Goal: Task Accomplishment & Management: Complete application form

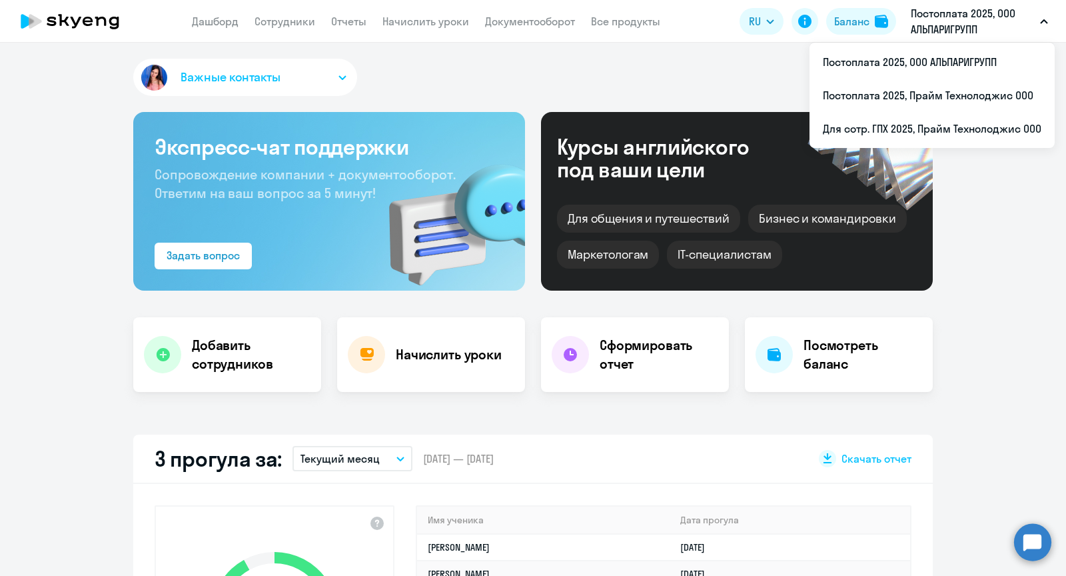
select select "30"
click at [939, 84] on li "Постоплата 2025, Прайм Технолоджис ООО" at bounding box center [931, 95] width 245 height 33
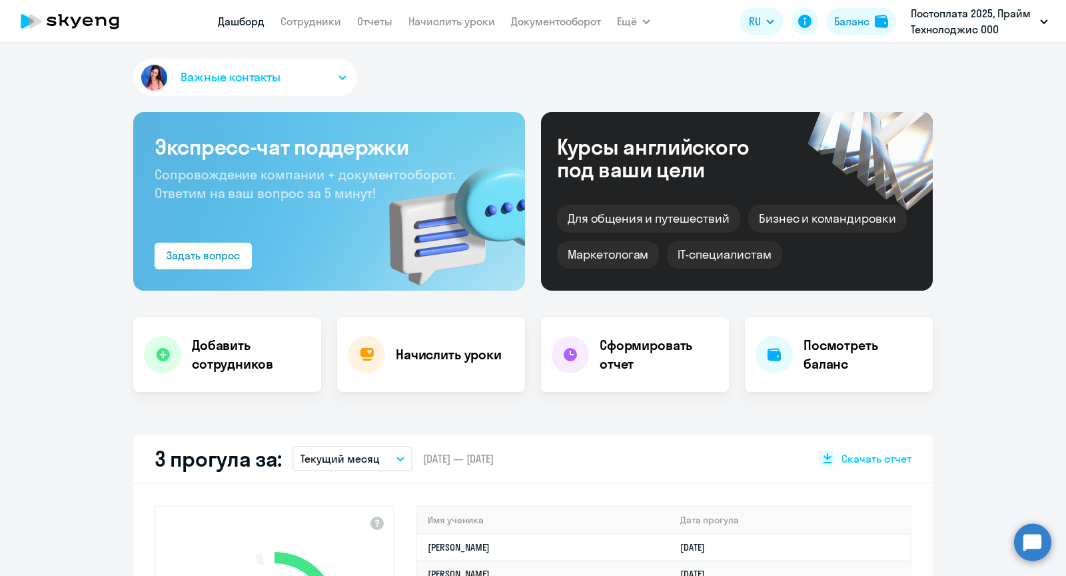
select select "30"
click at [310, 18] on link "Сотрудники" at bounding box center [310, 21] width 61 height 13
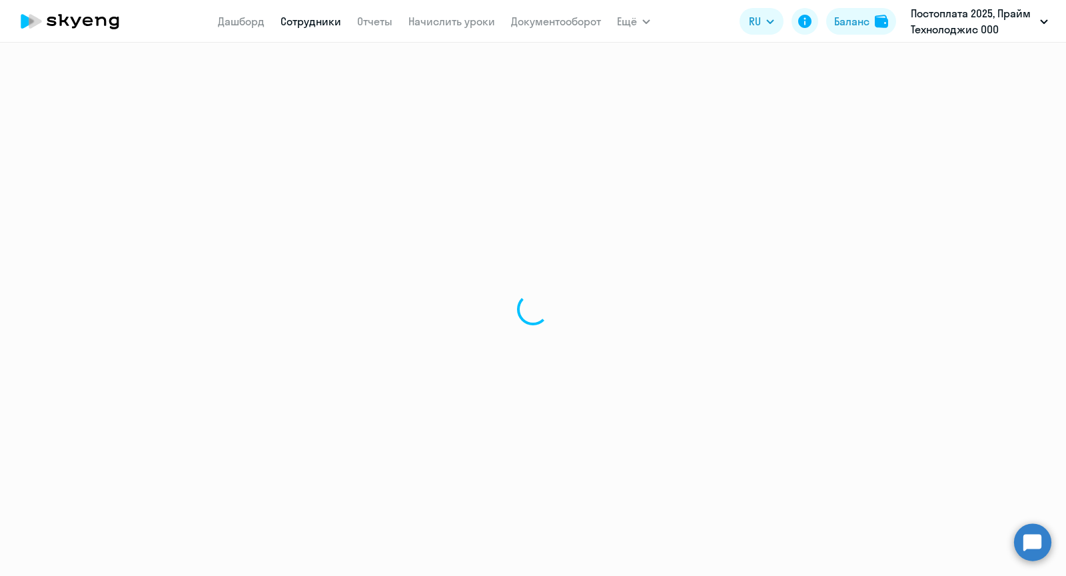
select select "30"
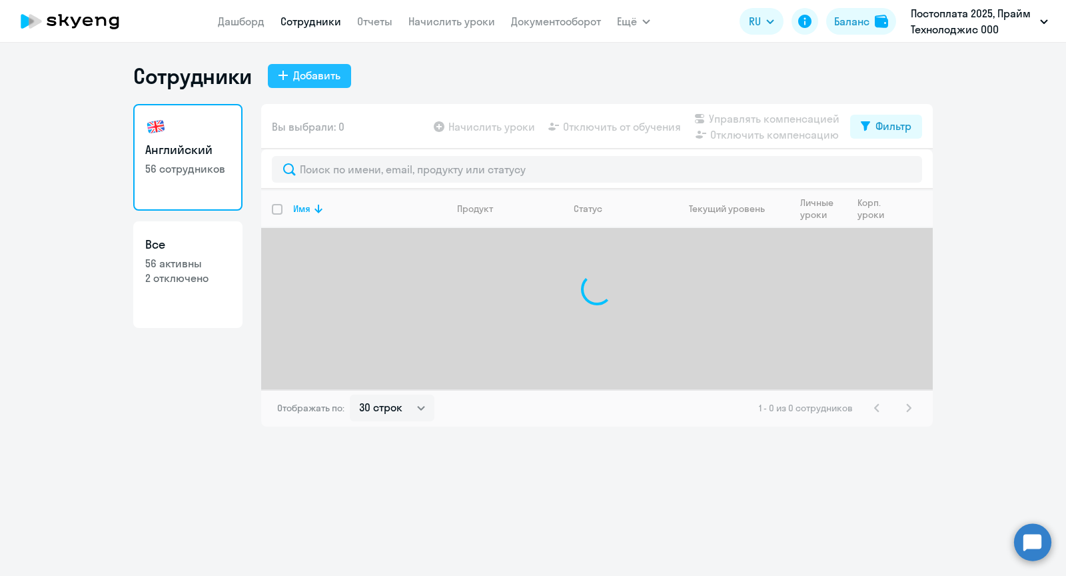
click at [329, 83] on div "Добавить" at bounding box center [316, 75] width 47 height 16
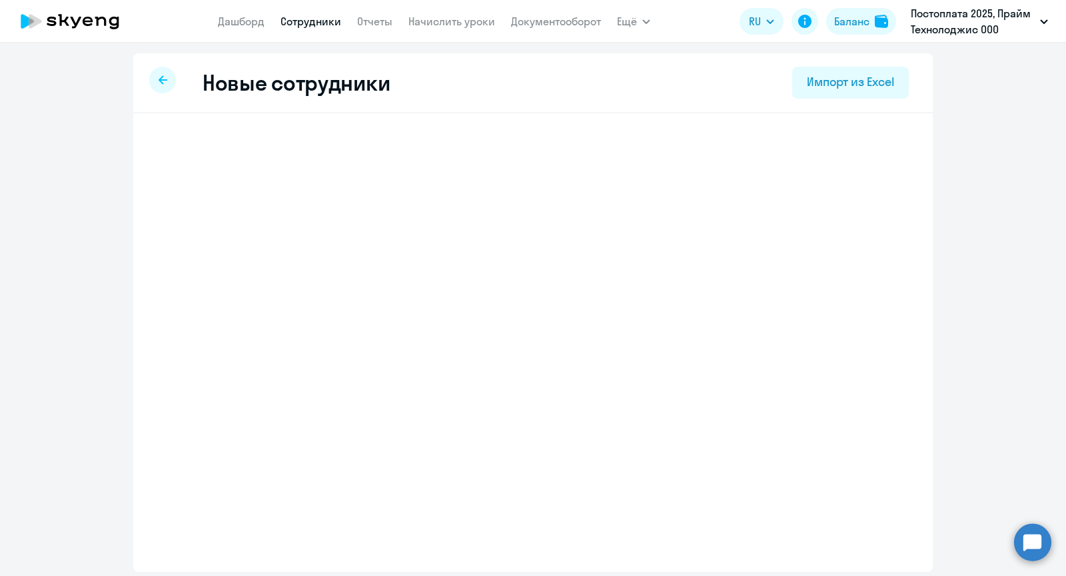
select select "english_adult_not_native_speaker"
select select "3"
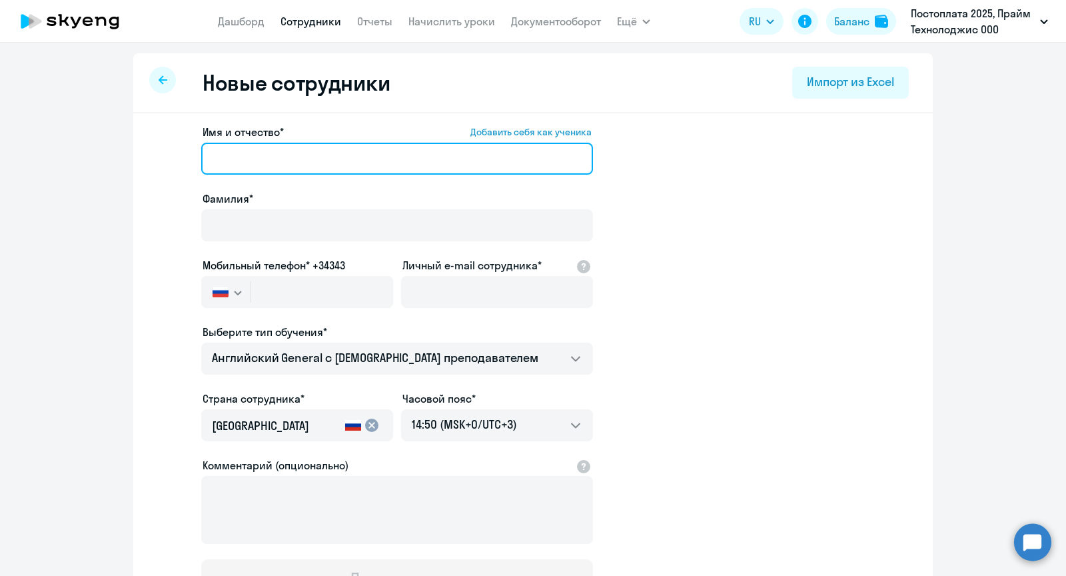
click at [339, 149] on input "Имя и отчество* Добавить себя как ученика" at bounding box center [397, 159] width 392 height 32
paste input "[PERSON_NAME]"
drag, startPoint x: 282, startPoint y: 158, endPoint x: 82, endPoint y: 158, distance: 200.5
click at [82, 158] on ng-component "Новые сотрудники Импорт из Excel Имя и отчество* Добавить себя как ученика [PER…" at bounding box center [533, 376] width 1066 height 646
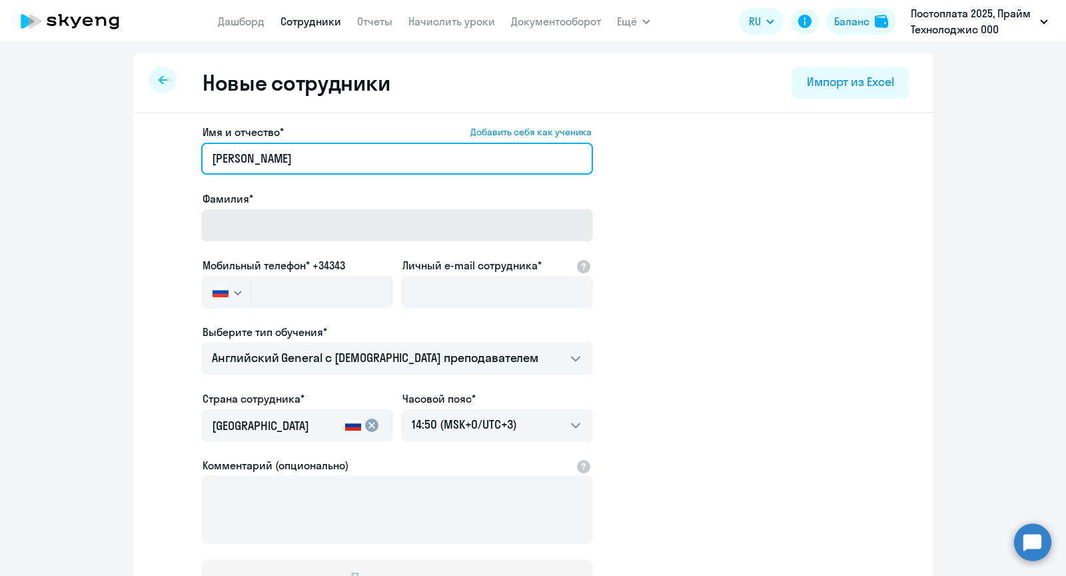
type input "[PERSON_NAME]"
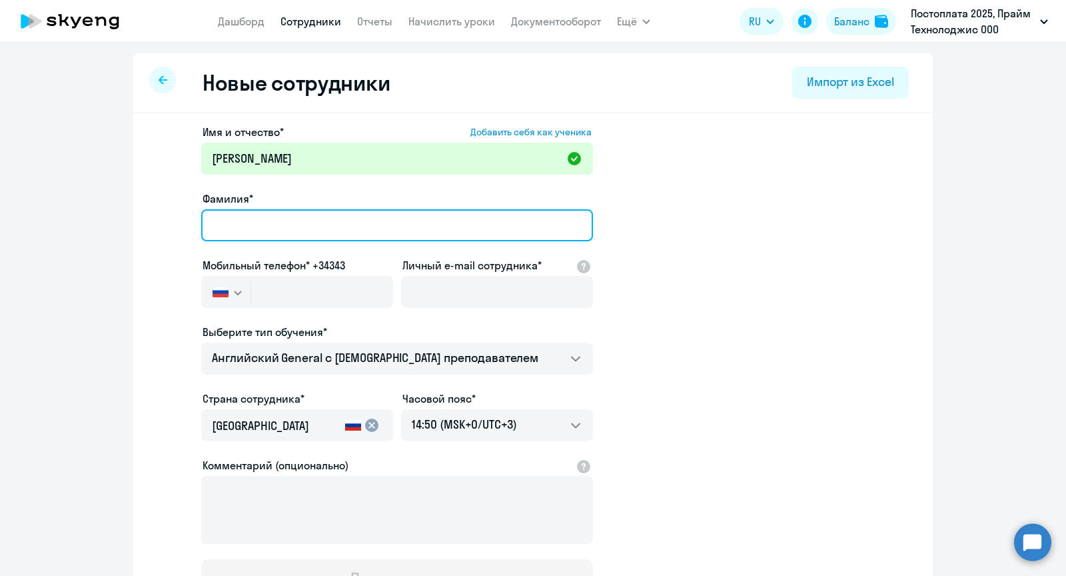
click at [225, 221] on input "Фамилия*" at bounding box center [397, 225] width 392 height 32
paste input "[PERSON_NAME]"
type input "[PERSON_NAME]"
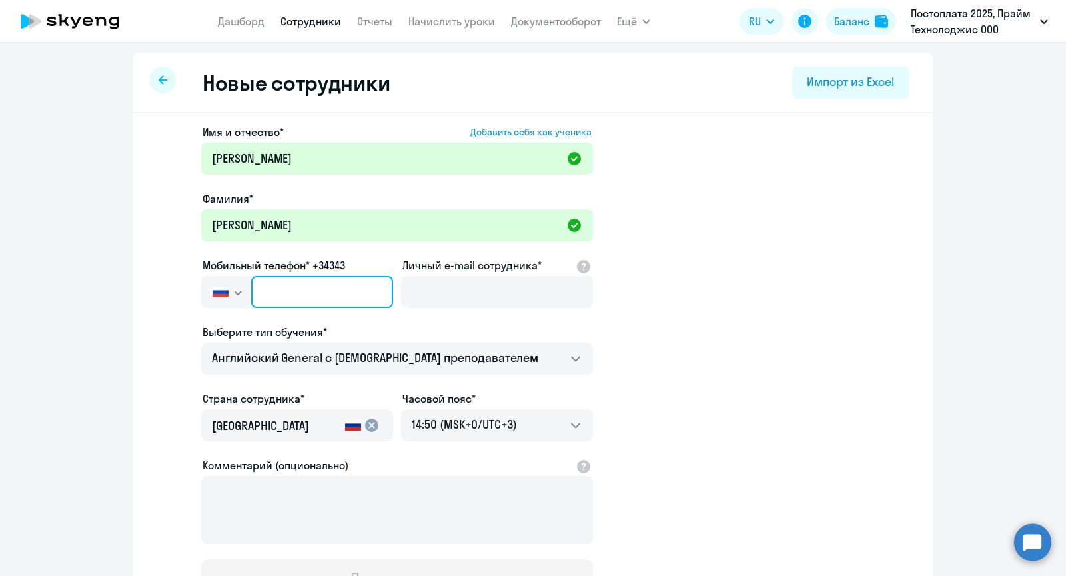
click at [322, 278] on input "text" at bounding box center [322, 292] width 142 height 32
paste input "[PHONE_NUMBER]"
type input "[PHONE_NUMBER]"
click at [439, 308] on div at bounding box center [497, 310] width 192 height 5
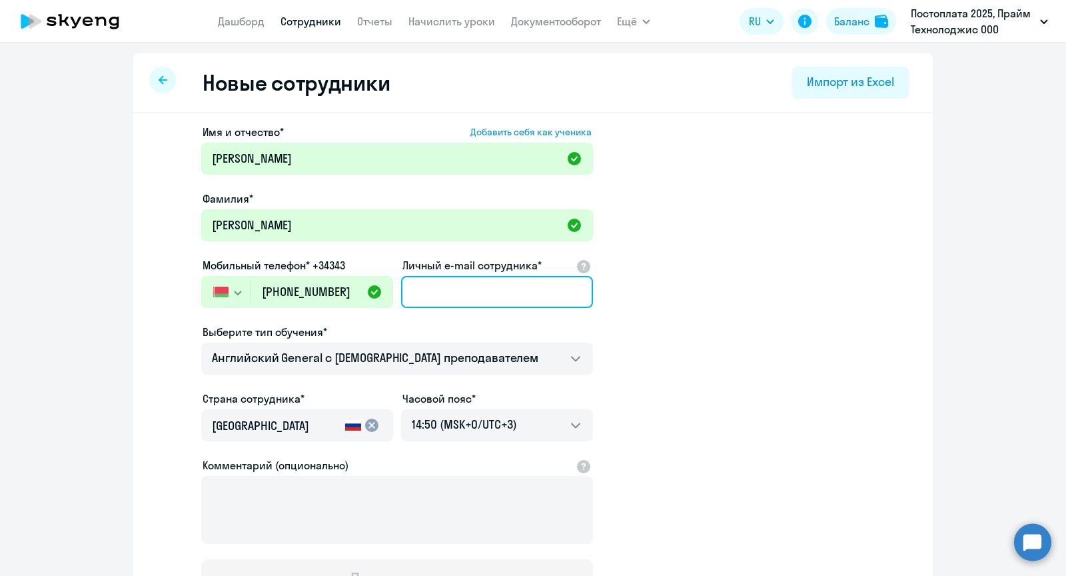
click at [439, 295] on input "Личный e-mail сотрудника*" at bounding box center [497, 292] width 192 height 32
paste input "[EMAIL_ADDRESS][PERSON_NAME][DOMAIN_NAME]"
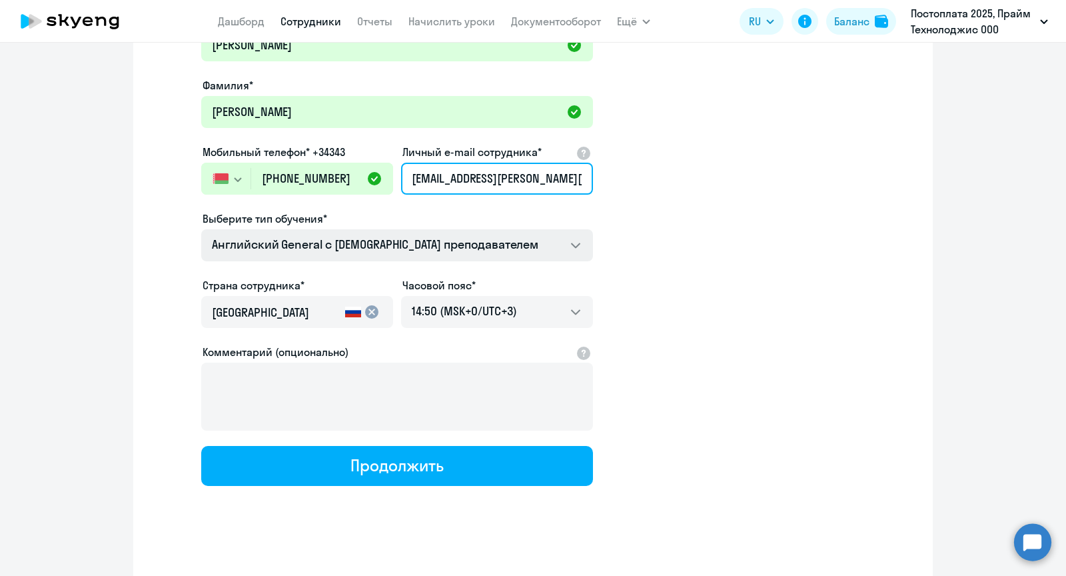
scroll to position [121, 0]
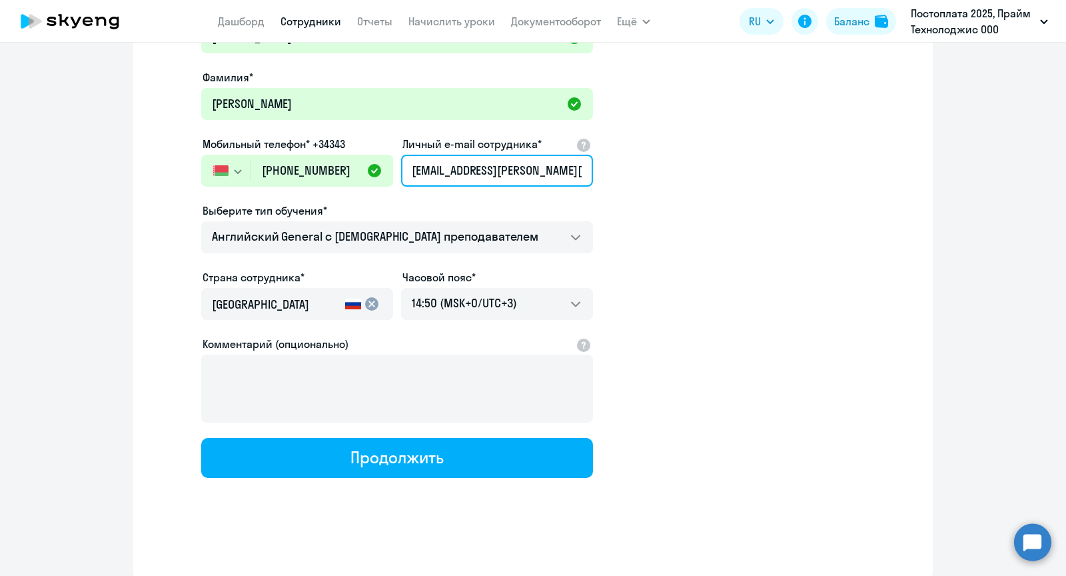
type input "[EMAIL_ADDRESS][PERSON_NAME][DOMAIN_NAME]"
click at [371, 298] on mat-icon "cancel" at bounding box center [372, 304] width 16 height 16
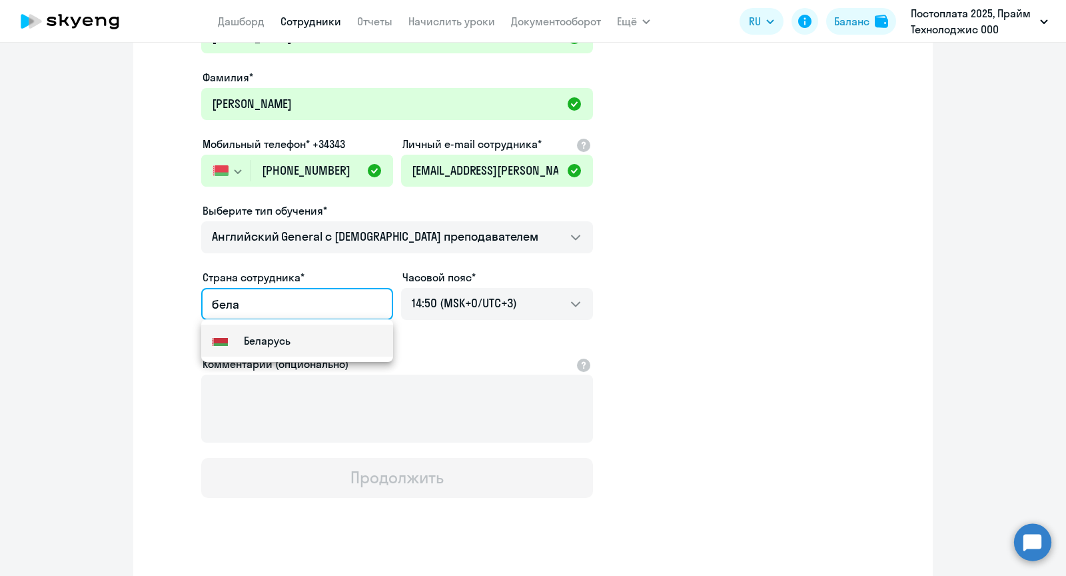
click at [338, 340] on mat-option "Flag of [GEOGRAPHIC_DATA] [GEOGRAPHIC_DATA]" at bounding box center [297, 340] width 192 height 32
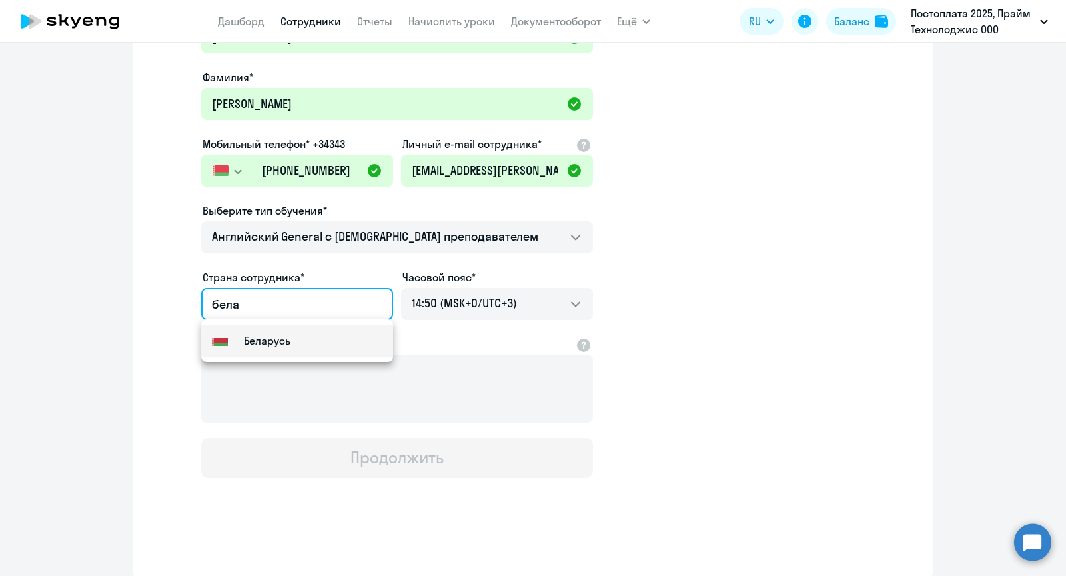
type input "Беларусь"
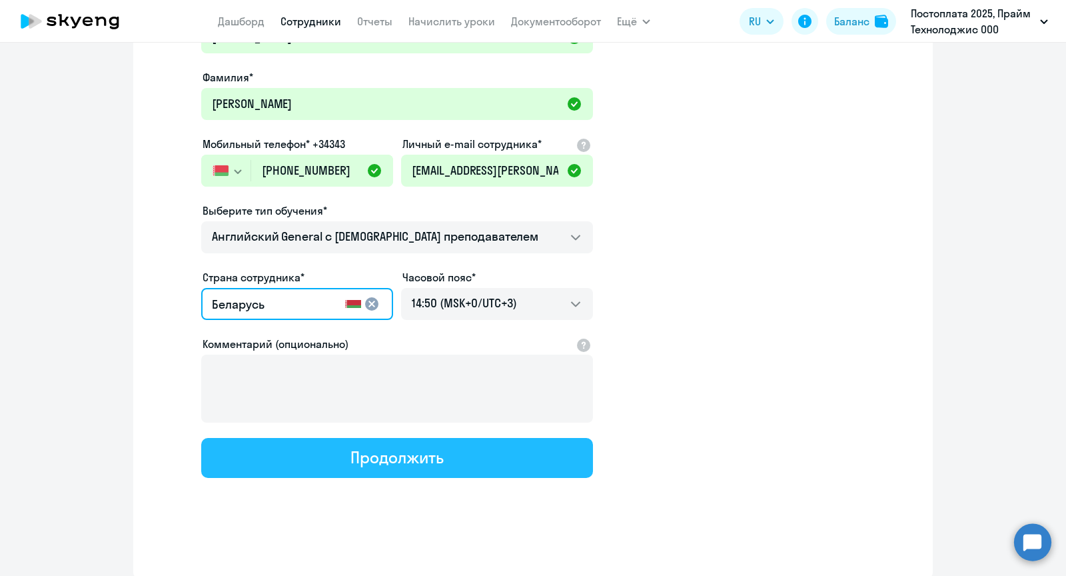
click at [482, 458] on button "Продолжить" at bounding box center [397, 458] width 392 height 40
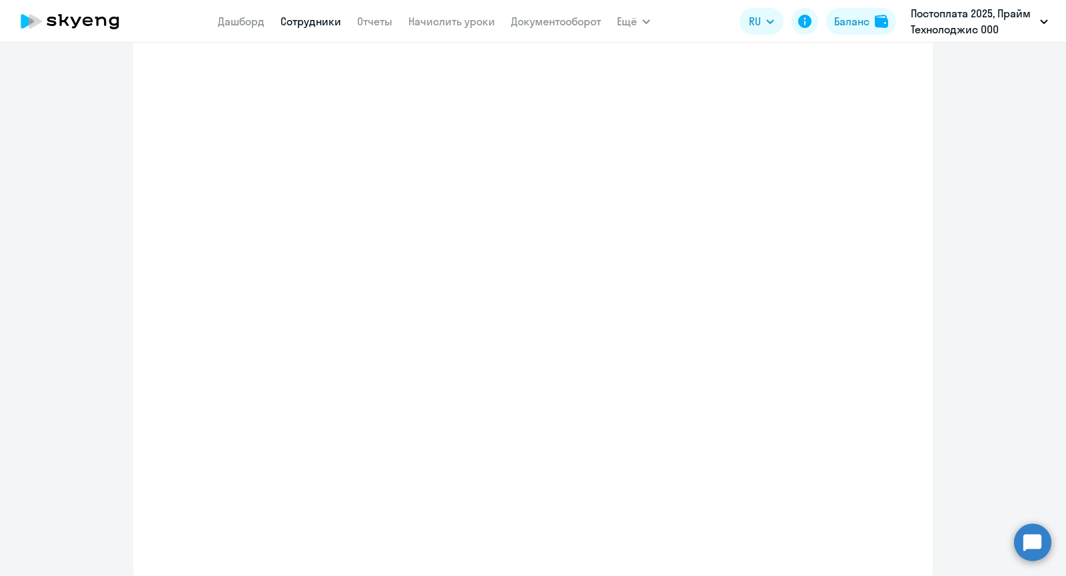
select select "english_adult_not_native_speaker"
select select "3"
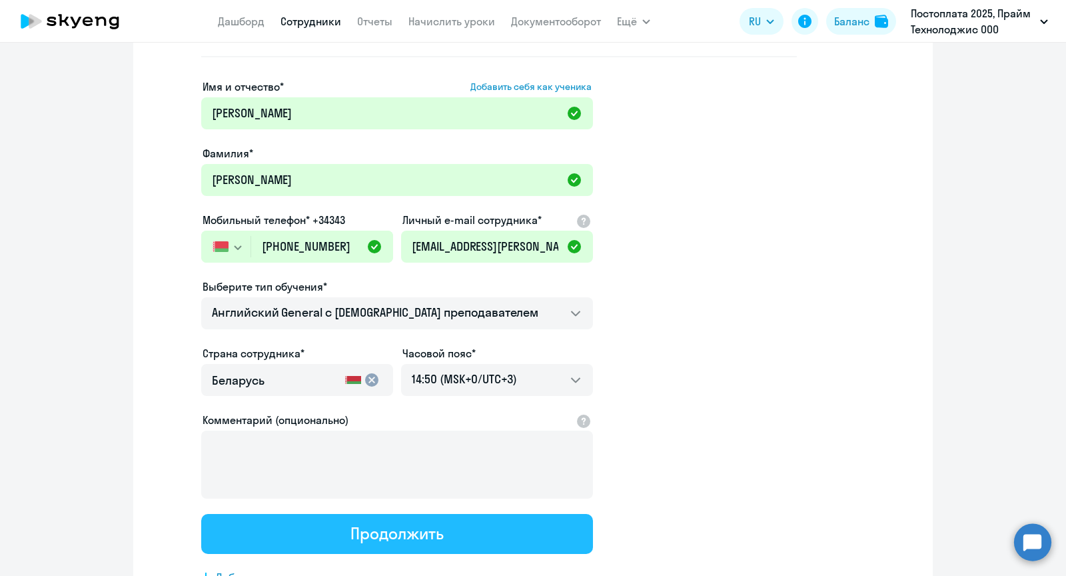
scroll to position [0, 0]
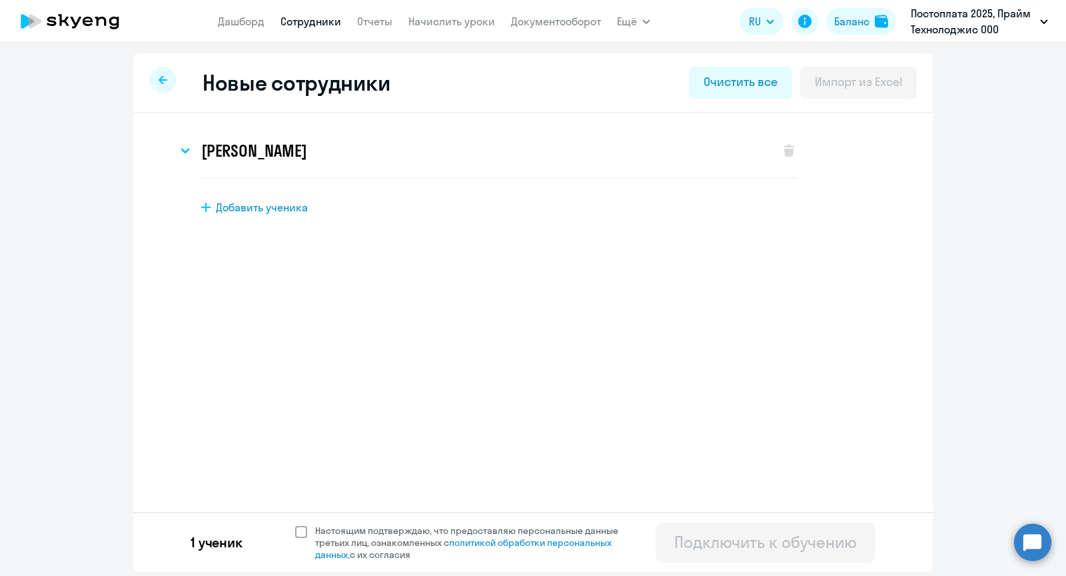
click at [296, 538] on label "Настоящим подтверждаю, что предоставляю персональные данные третьих лиц, ознако…" at bounding box center [464, 542] width 339 height 36
click at [295, 524] on input "Настоящим подтверждаю, что предоставляю персональные данные третьих лиц, ознако…" at bounding box center [294, 524] width 1 height 1
checkbox input "true"
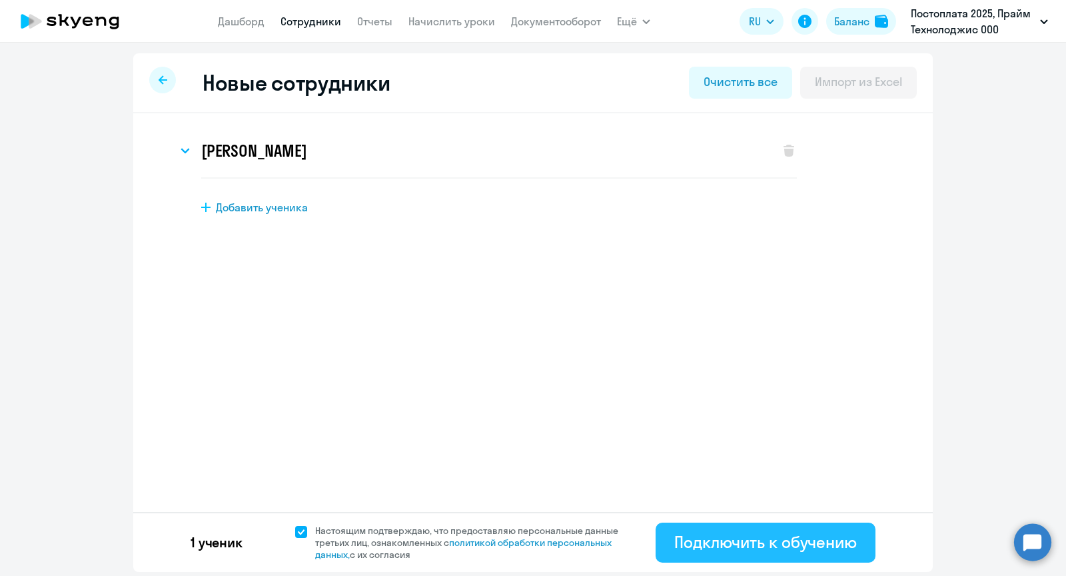
click at [796, 541] on div "Подключить к обучению" at bounding box center [765, 541] width 183 height 21
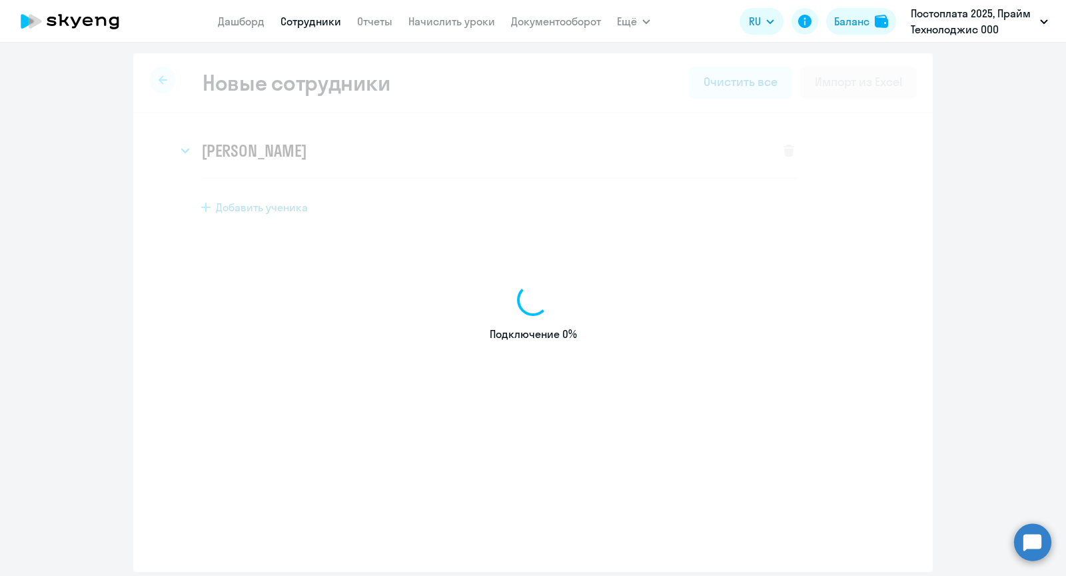
select select "english_adult_not_native_speaker"
select select "3"
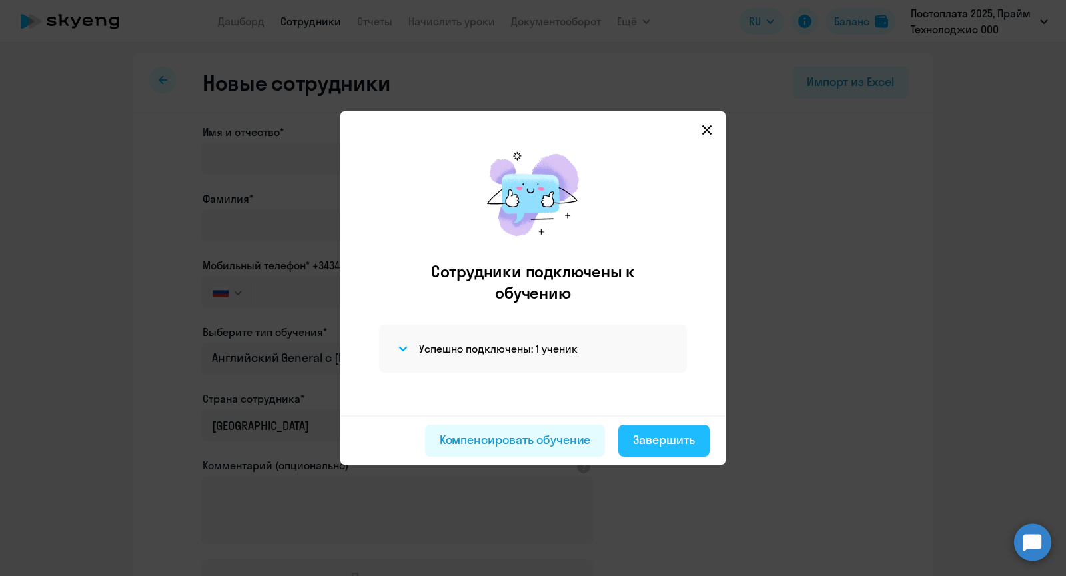
click at [656, 446] on div "Завершить" at bounding box center [664, 439] width 62 height 17
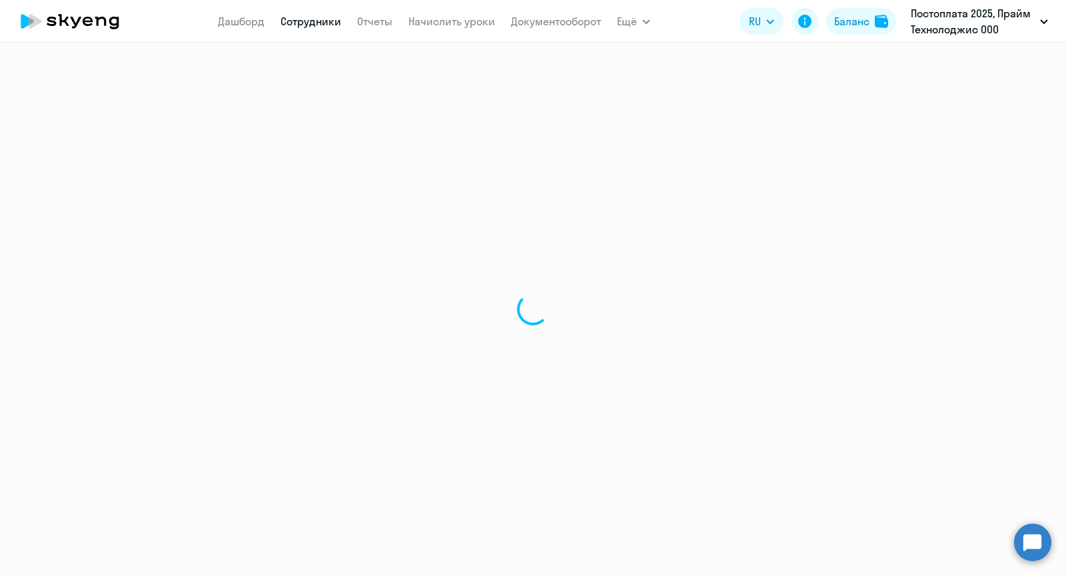
select select "30"
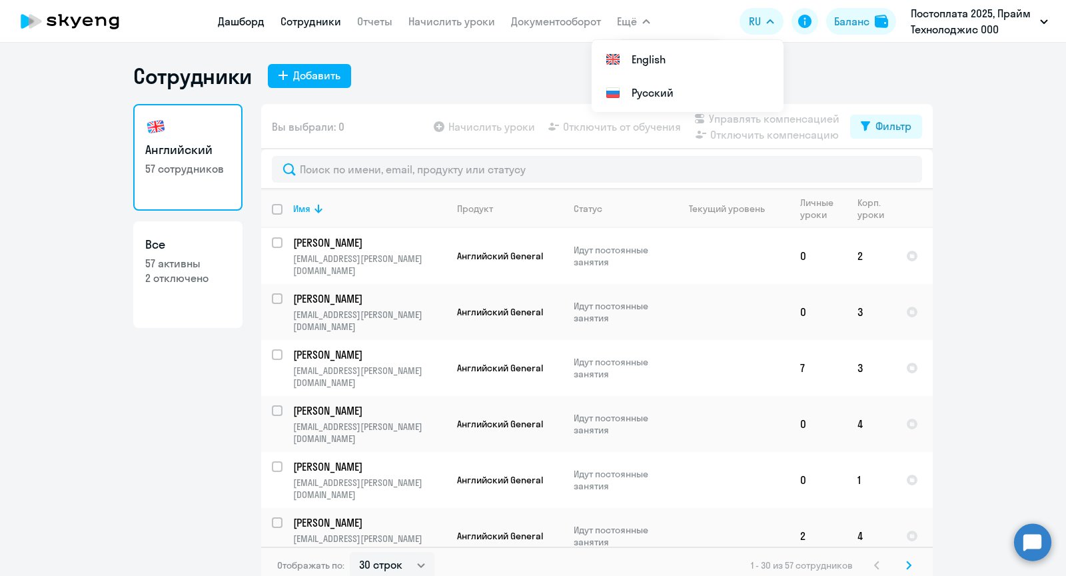
click at [254, 23] on link "Дашборд" at bounding box center [241, 21] width 47 height 13
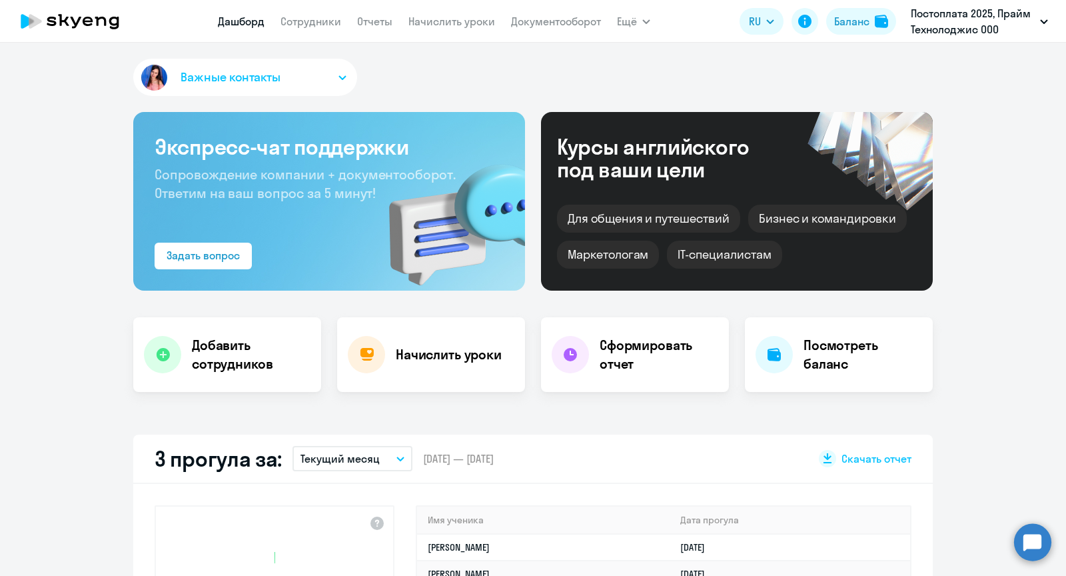
select select "30"
click at [465, 19] on link "Начислить уроки" at bounding box center [451, 21] width 87 height 13
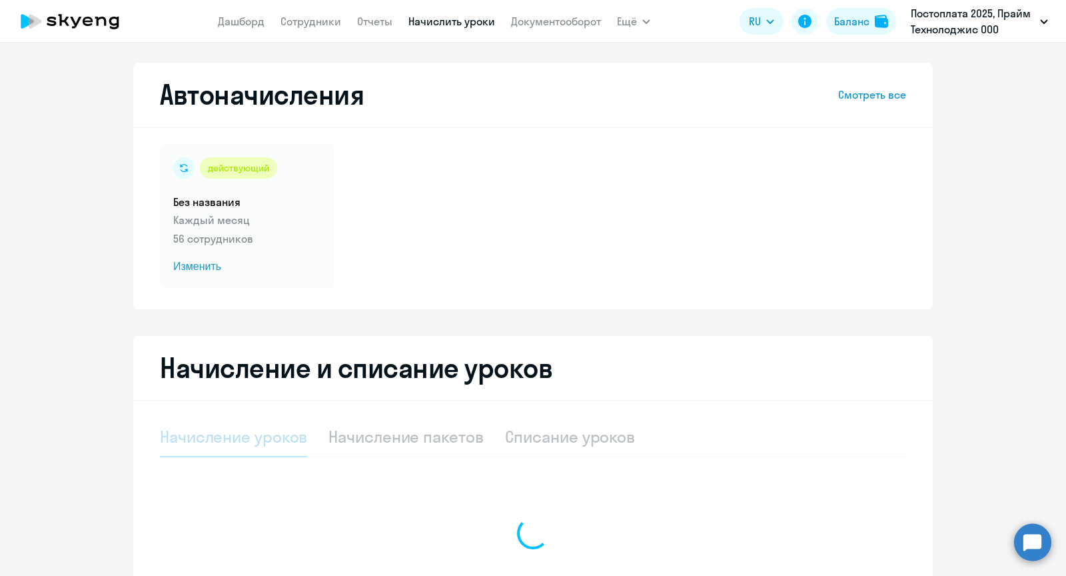
select select "10"
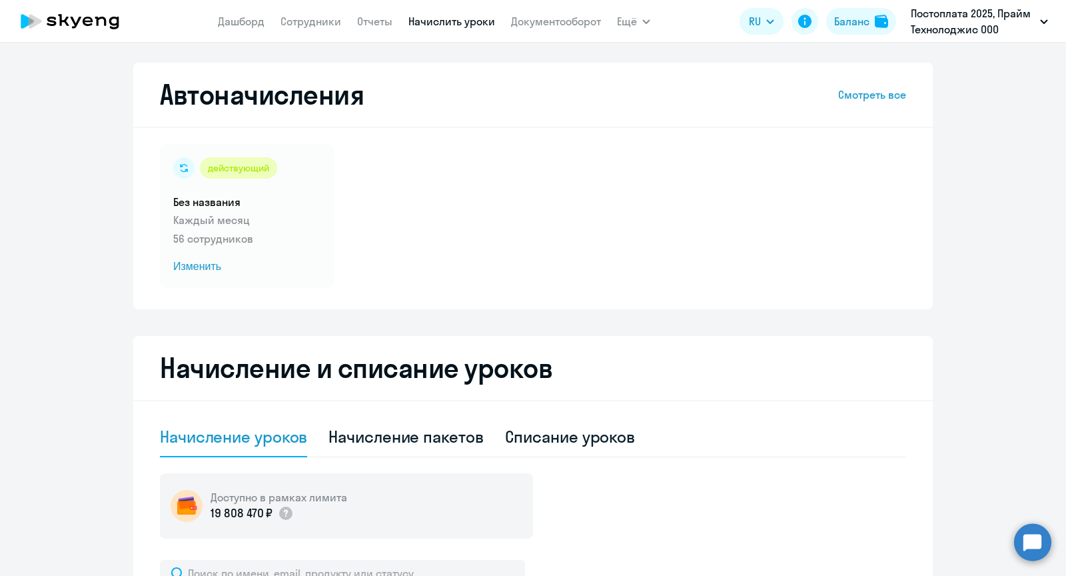
click at [869, 96] on link "Смотреть все" at bounding box center [872, 95] width 68 height 16
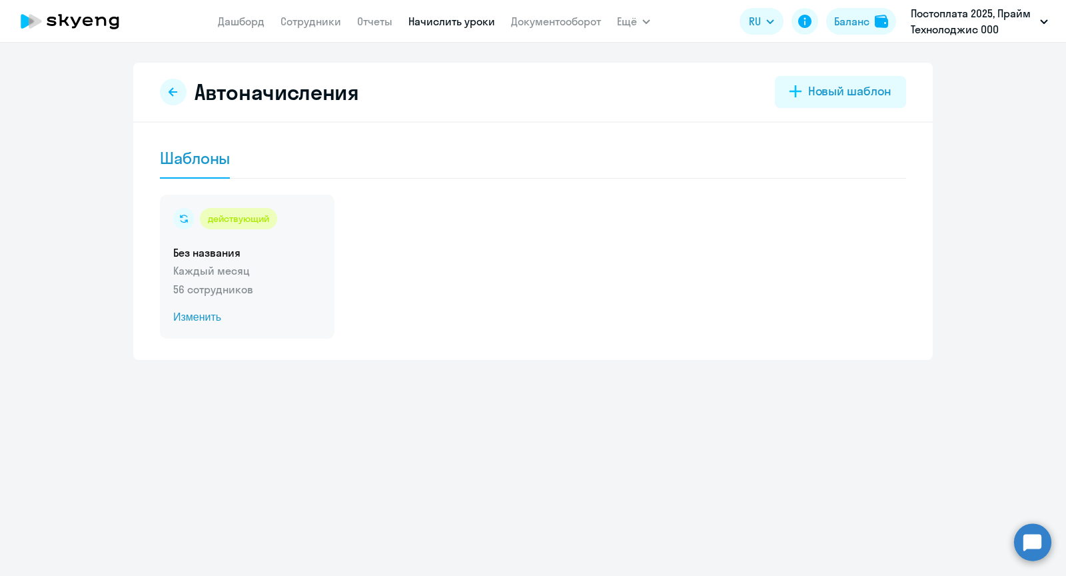
click at [265, 292] on p "56 сотрудников" at bounding box center [247, 289] width 148 height 16
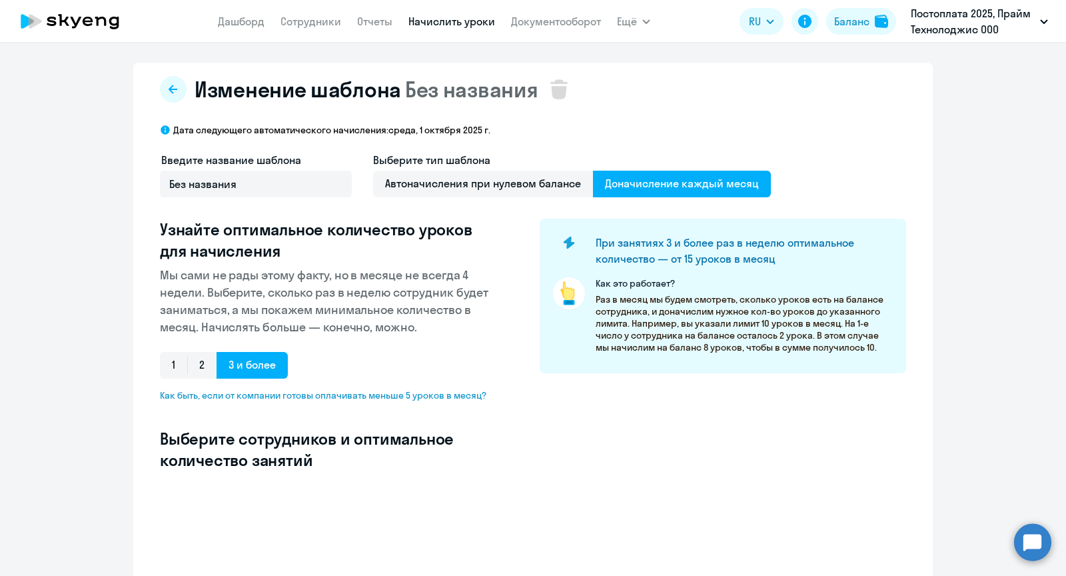
select select "10"
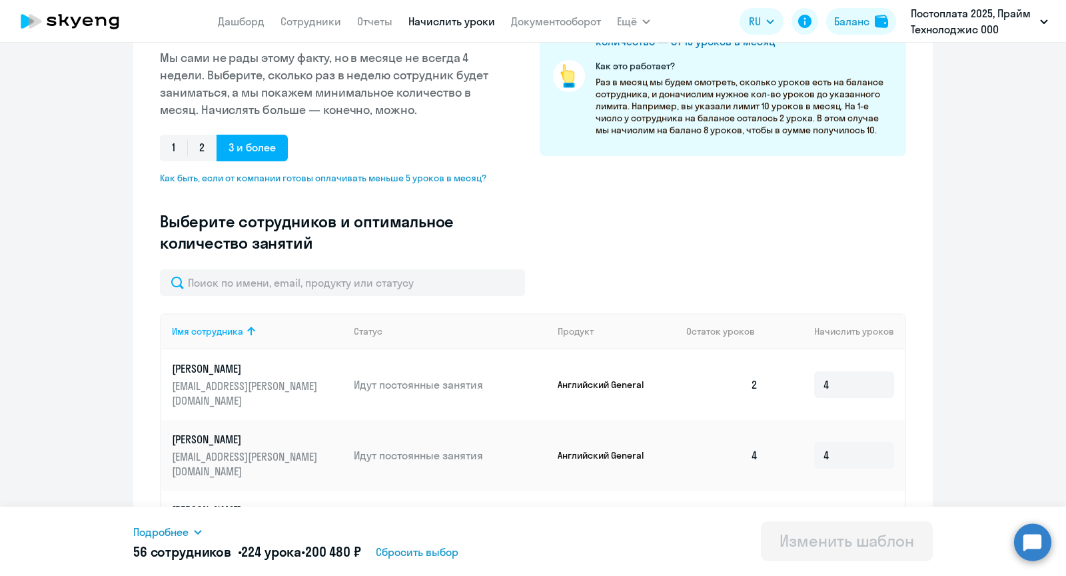
scroll to position [249, 0]
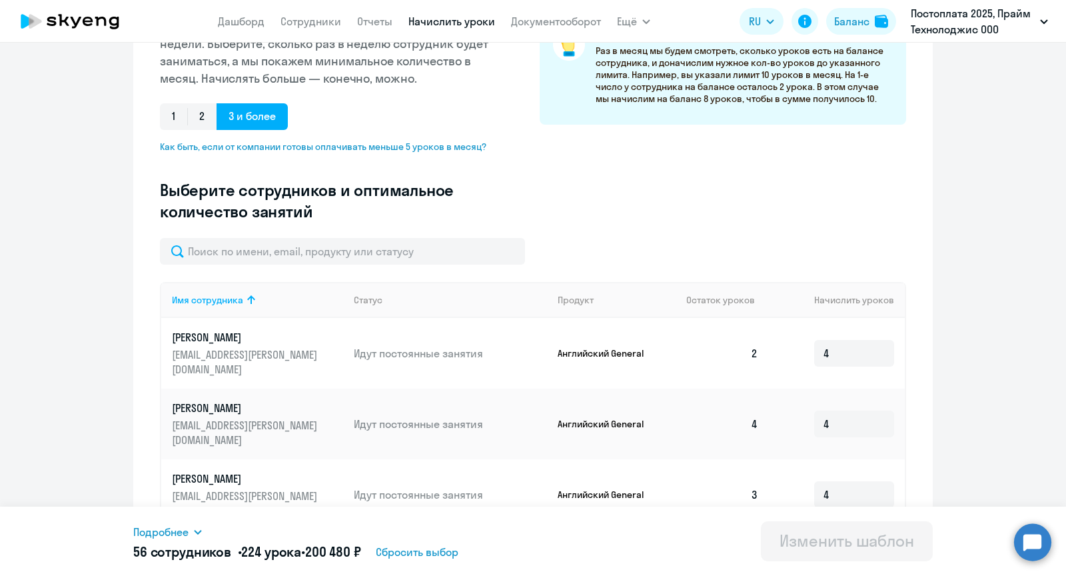
click at [287, 234] on div "Введите название шаблона Без названия Выберите тип шаблона Автоначисления при н…" at bounding box center [533, 70] width 746 height 334
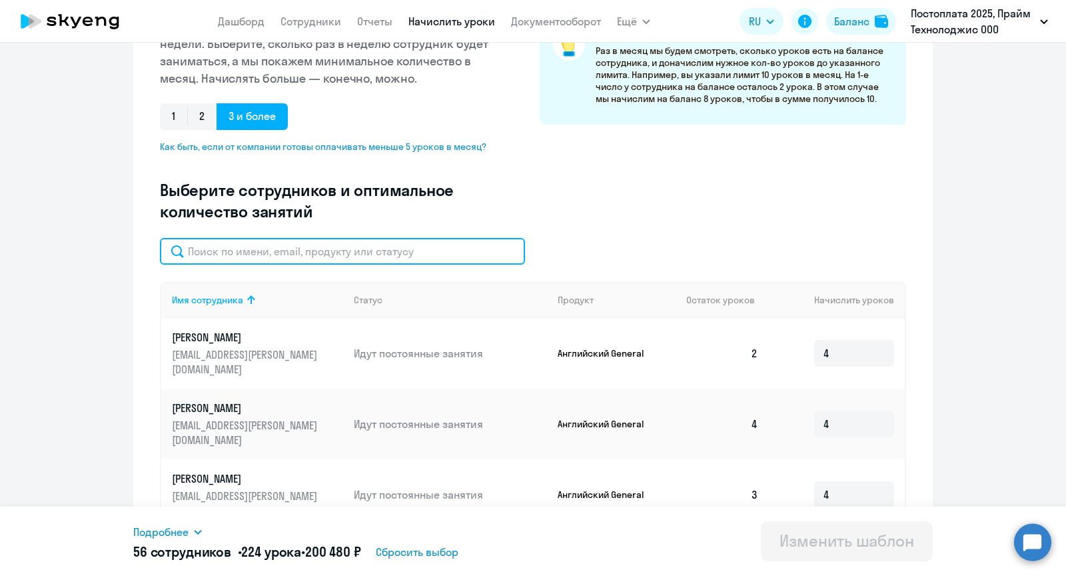
click at [287, 246] on input "text" at bounding box center [342, 251] width 365 height 27
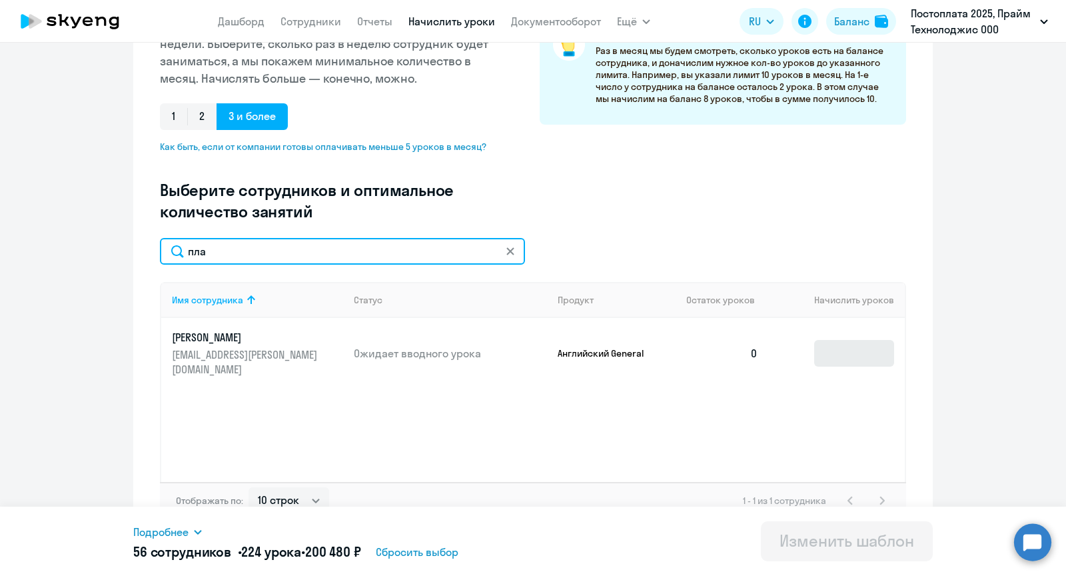
type input "пла"
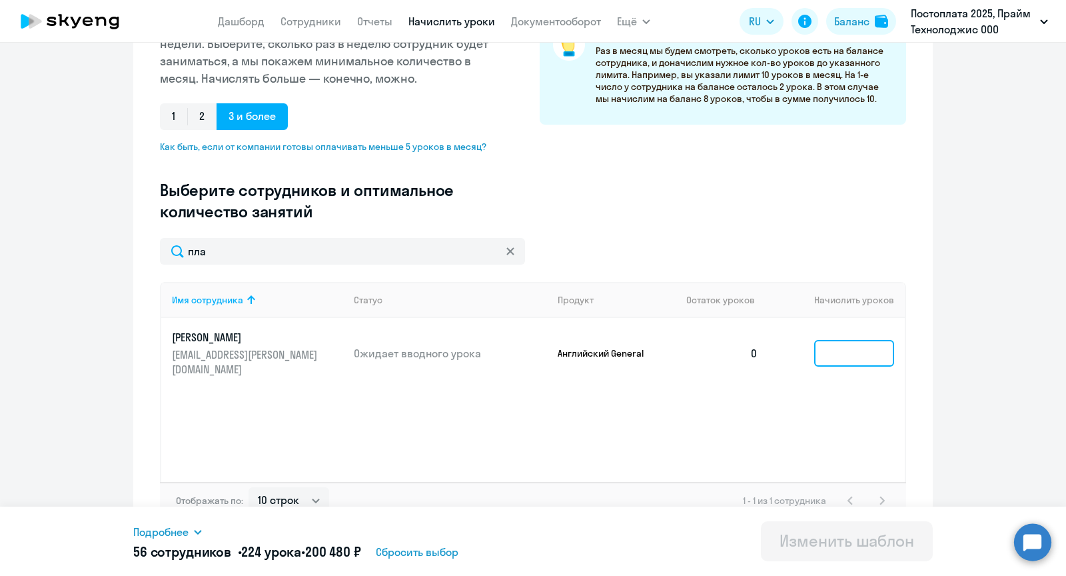
click at [859, 342] on input at bounding box center [854, 353] width 80 height 27
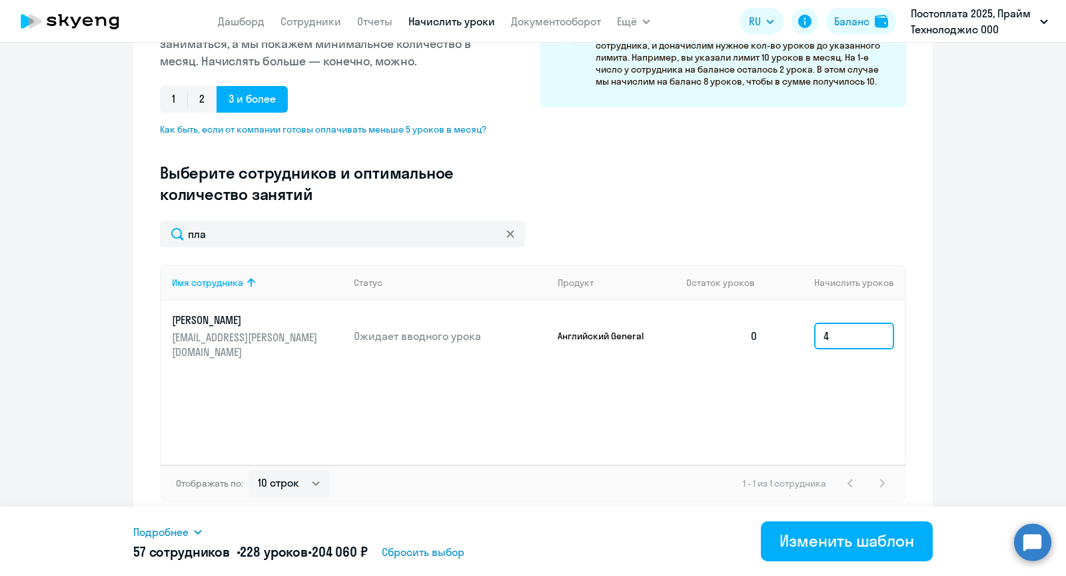
scroll to position [264, 0]
type input "4"
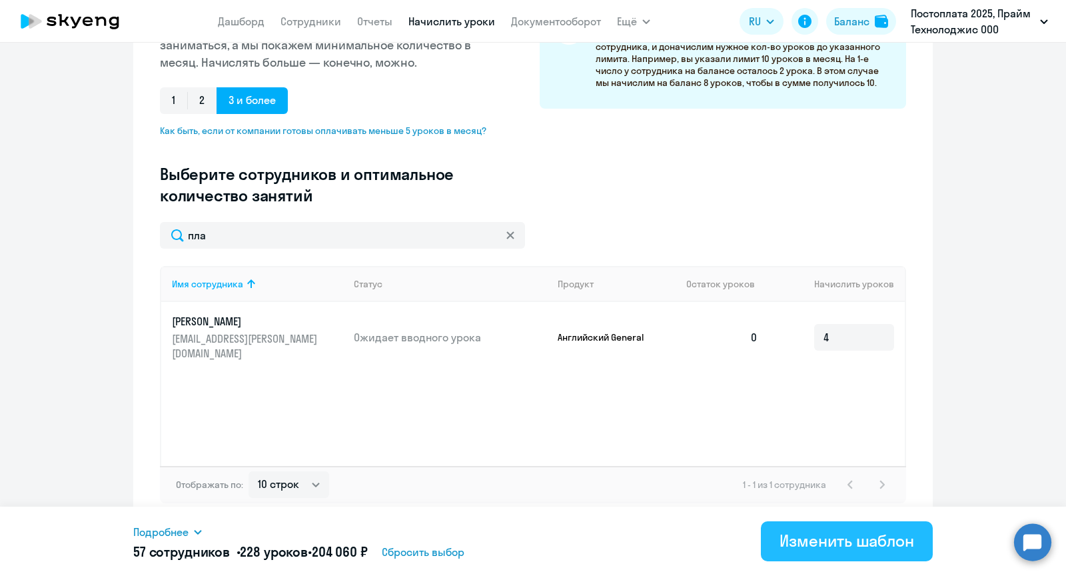
click at [818, 544] on div "Изменить шаблон" at bounding box center [846, 540] width 135 height 21
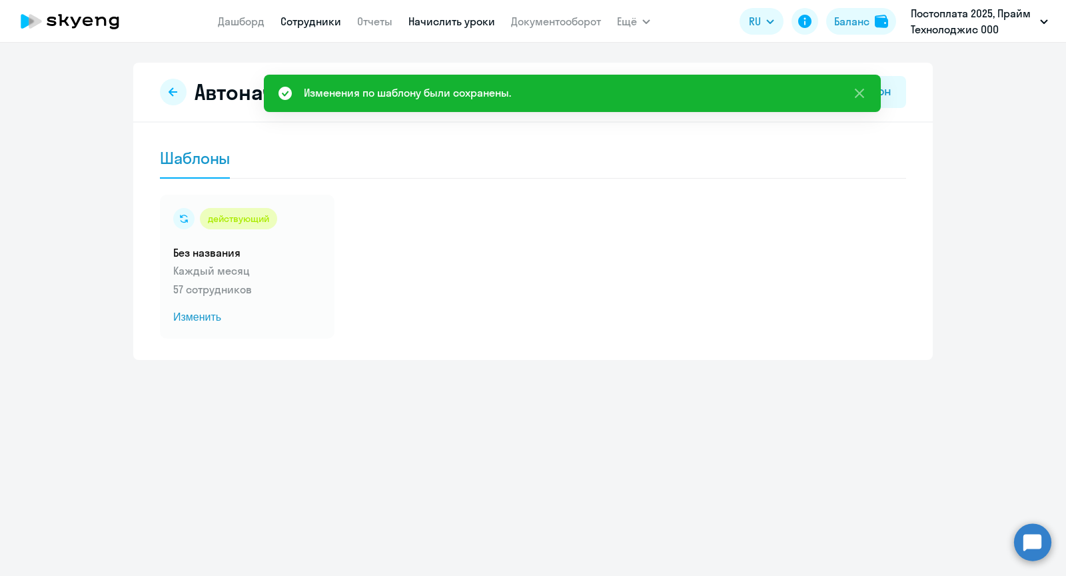
click at [296, 17] on link "Сотрудники" at bounding box center [310, 21] width 61 height 13
select select "30"
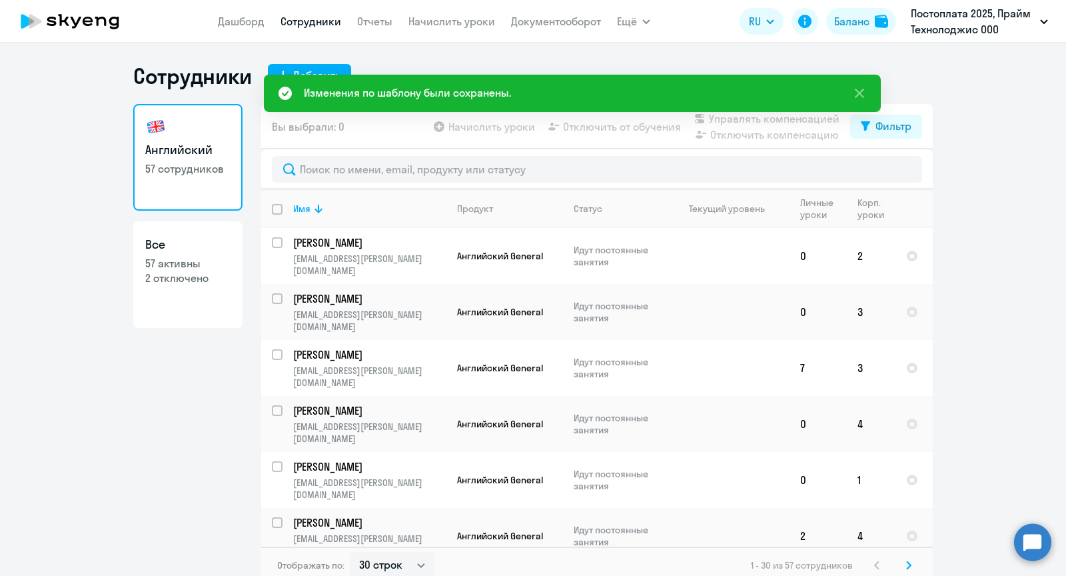
click at [399, 183] on div at bounding box center [597, 169] width 672 height 40
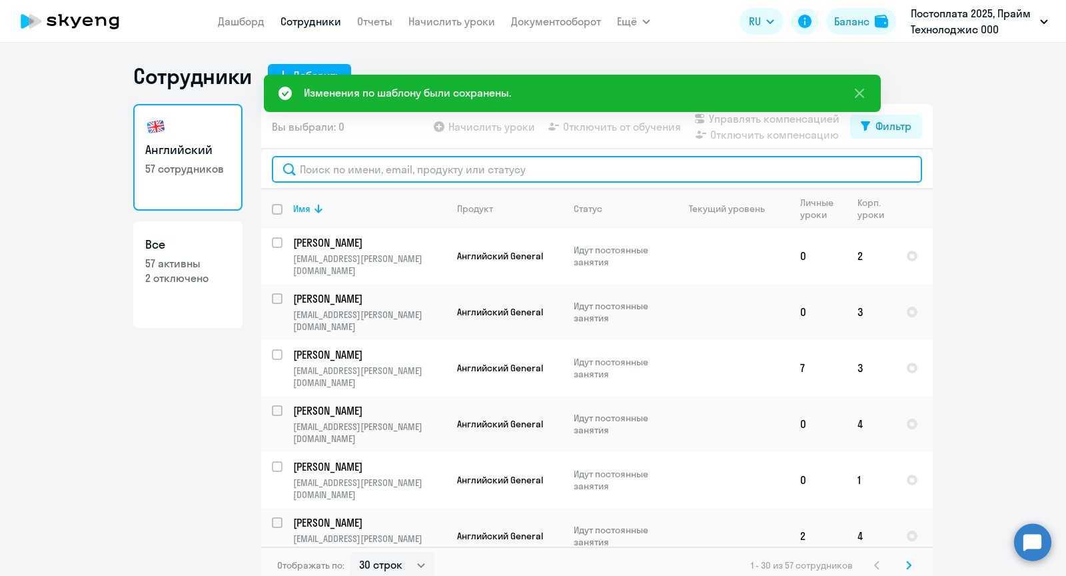
click at [397, 173] on input "text" at bounding box center [597, 169] width 650 height 27
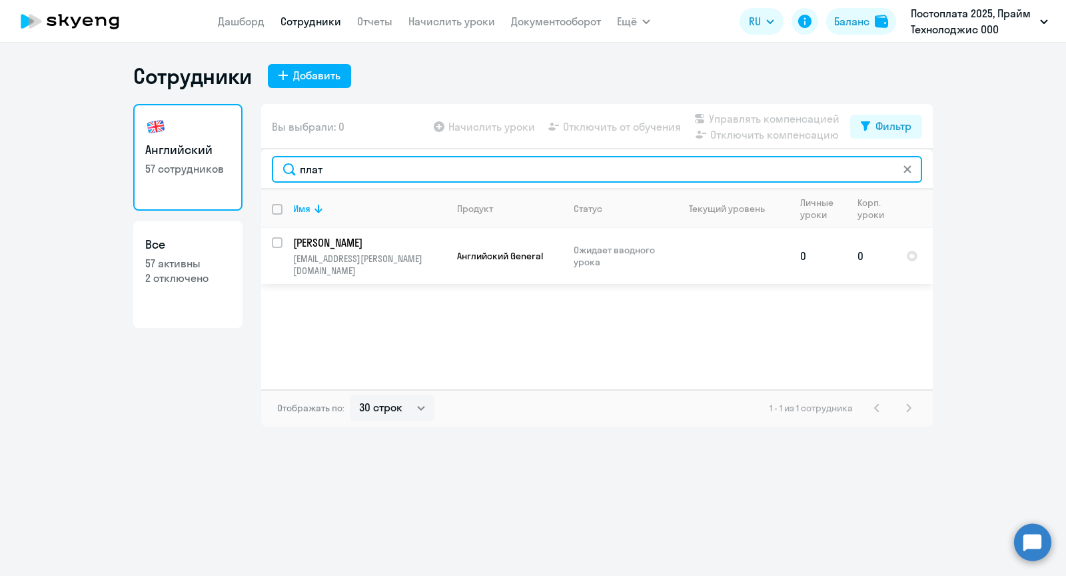
type input "плат"
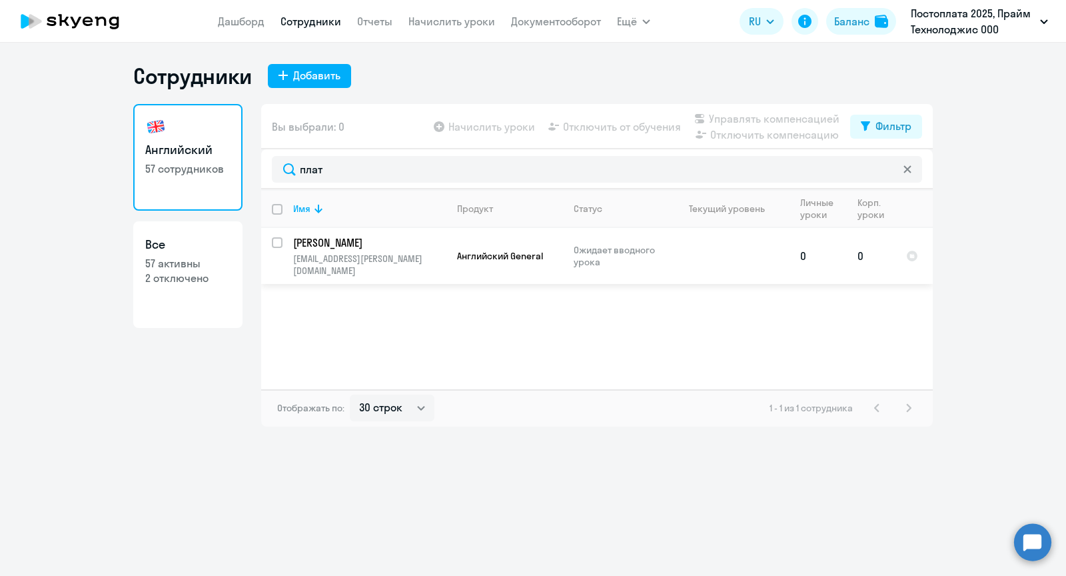
click at [276, 239] on input "select row 42544744" at bounding box center [285, 250] width 27 height 27
checkbox input "true"
click at [506, 123] on span "Начислить уроки" at bounding box center [491, 127] width 87 height 16
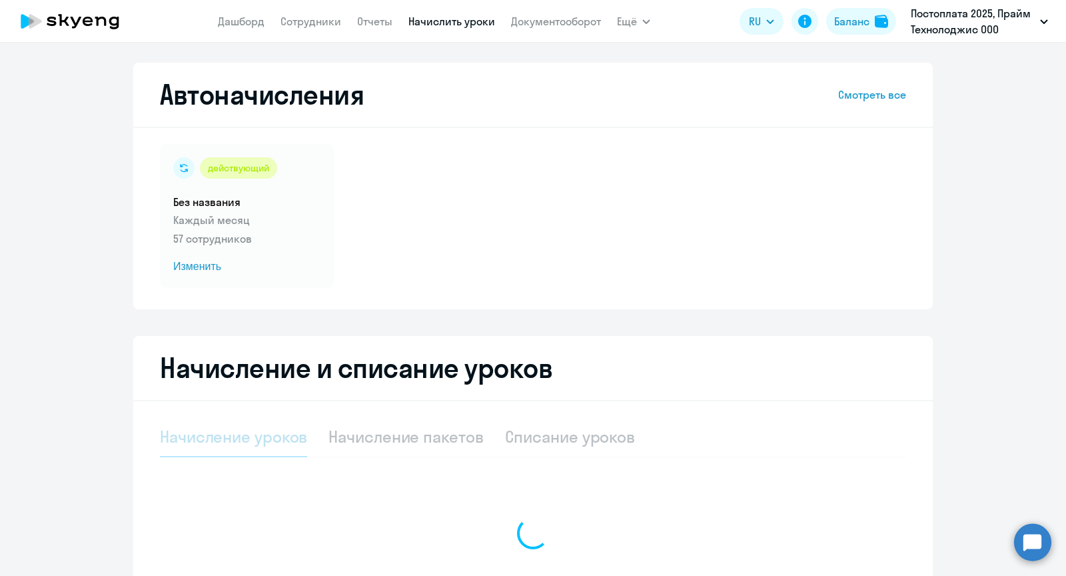
select select "10"
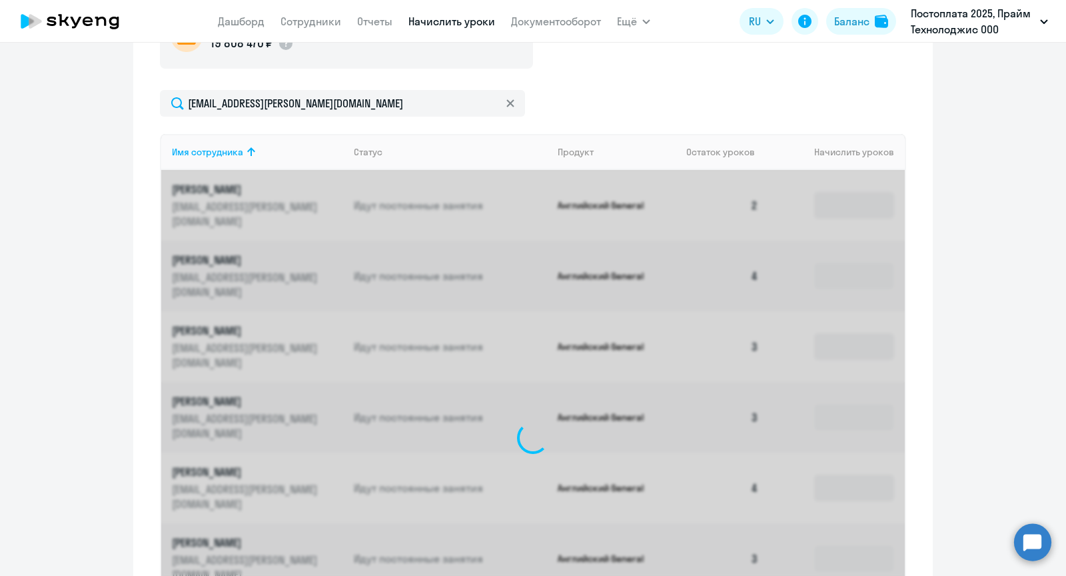
scroll to position [339, 0]
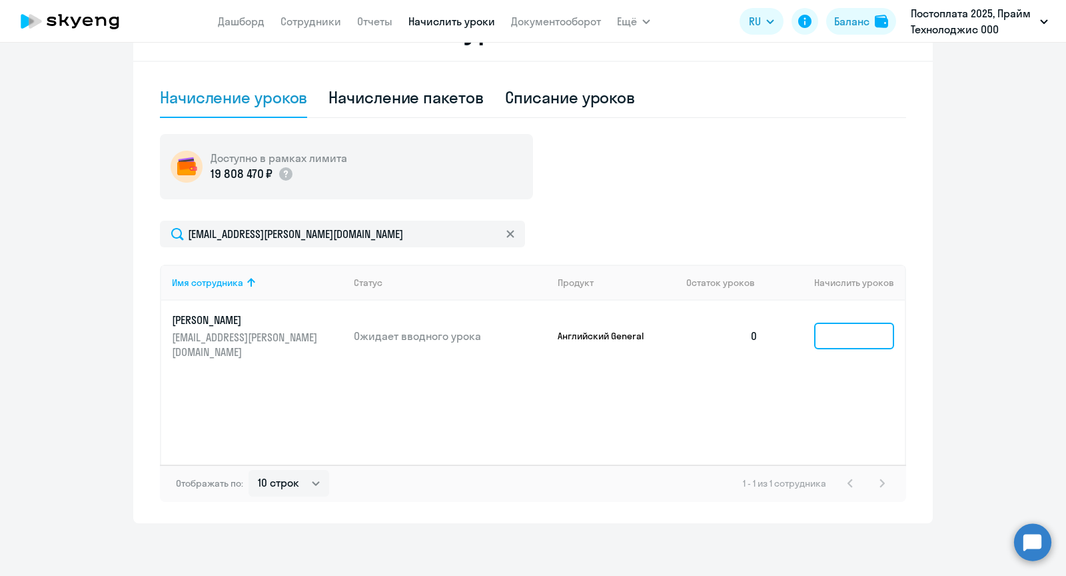
click at [835, 336] on input at bounding box center [854, 335] width 80 height 27
type input "5"
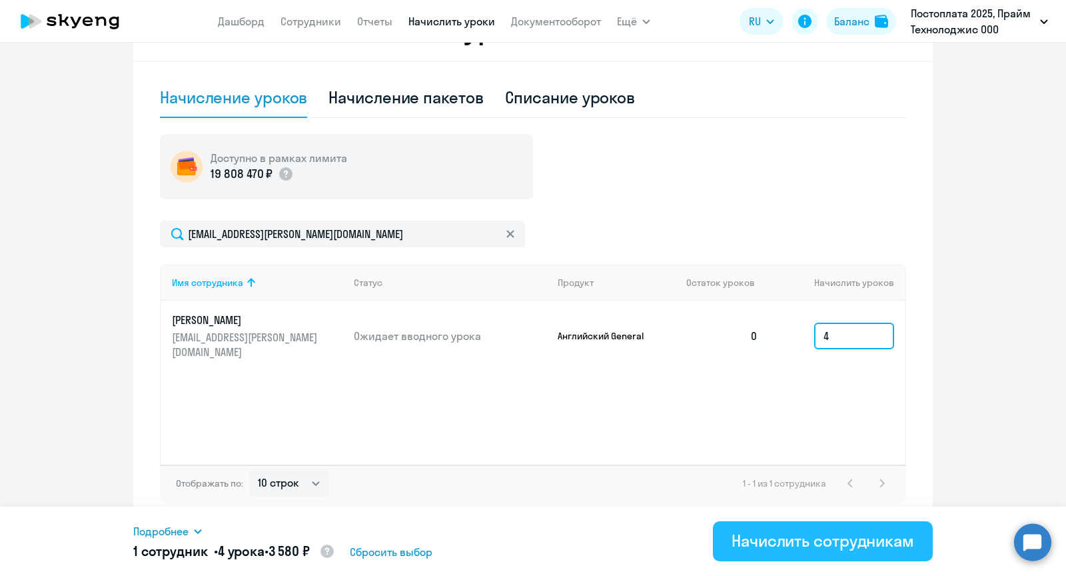
type input "4"
click at [773, 535] on div "Начислить сотрудникам" at bounding box center [823, 540] width 183 height 21
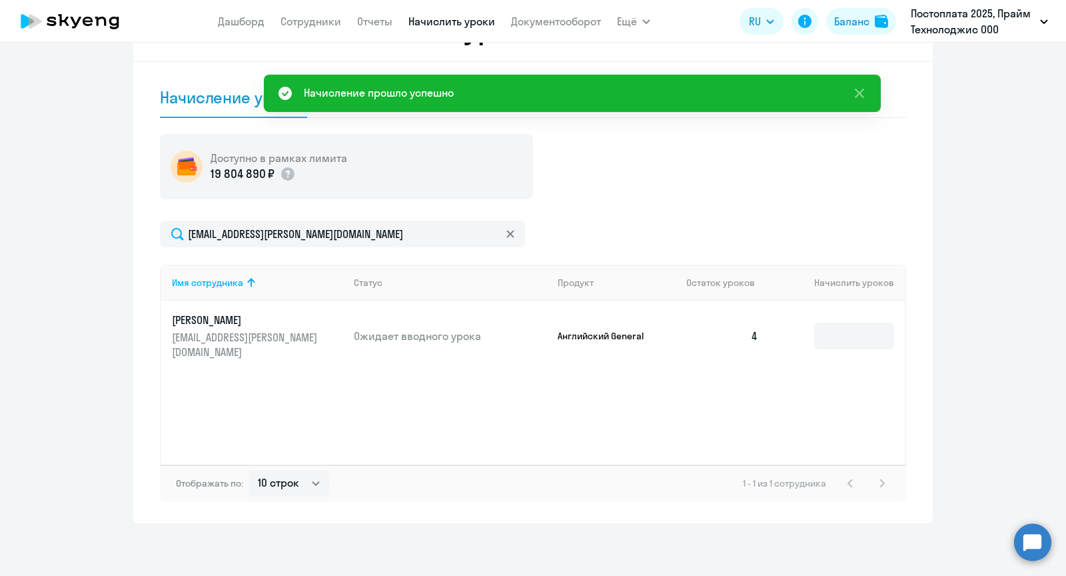
scroll to position [0, 0]
